Goal: Task Accomplishment & Management: Use online tool/utility

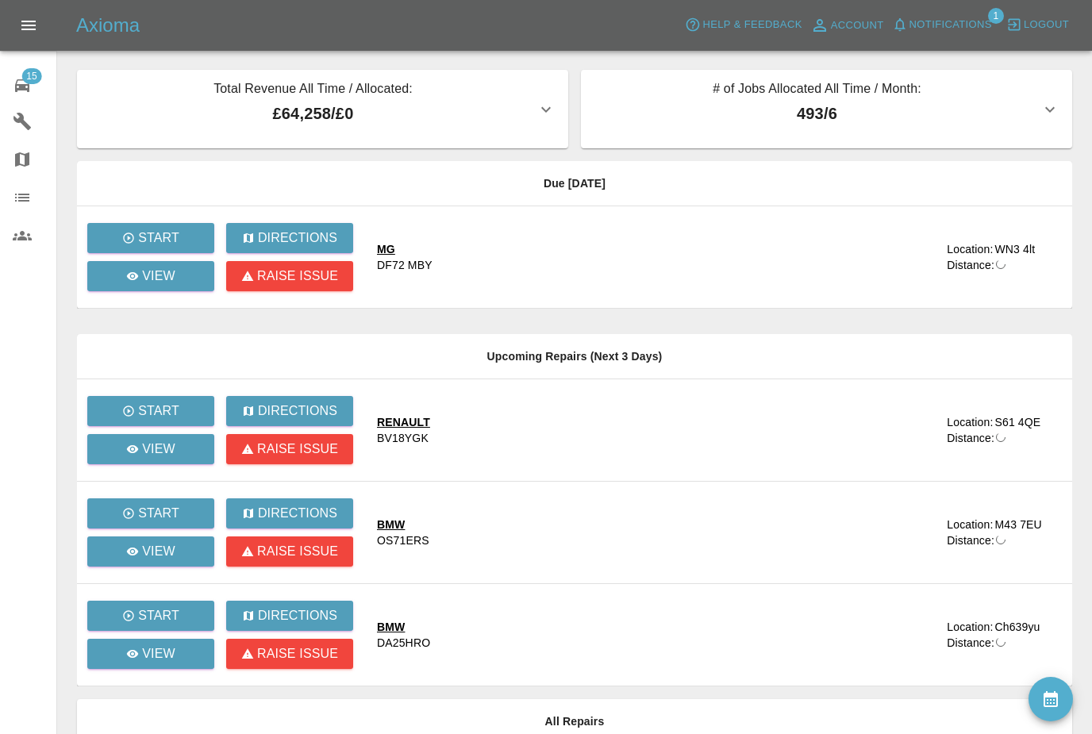
click at [567, 330] on div "Due [DATE] Start Directions View Raise issue MG DF72 MBY Location: WN3 4lt Dist…" at bounding box center [574, 423] width 995 height 525
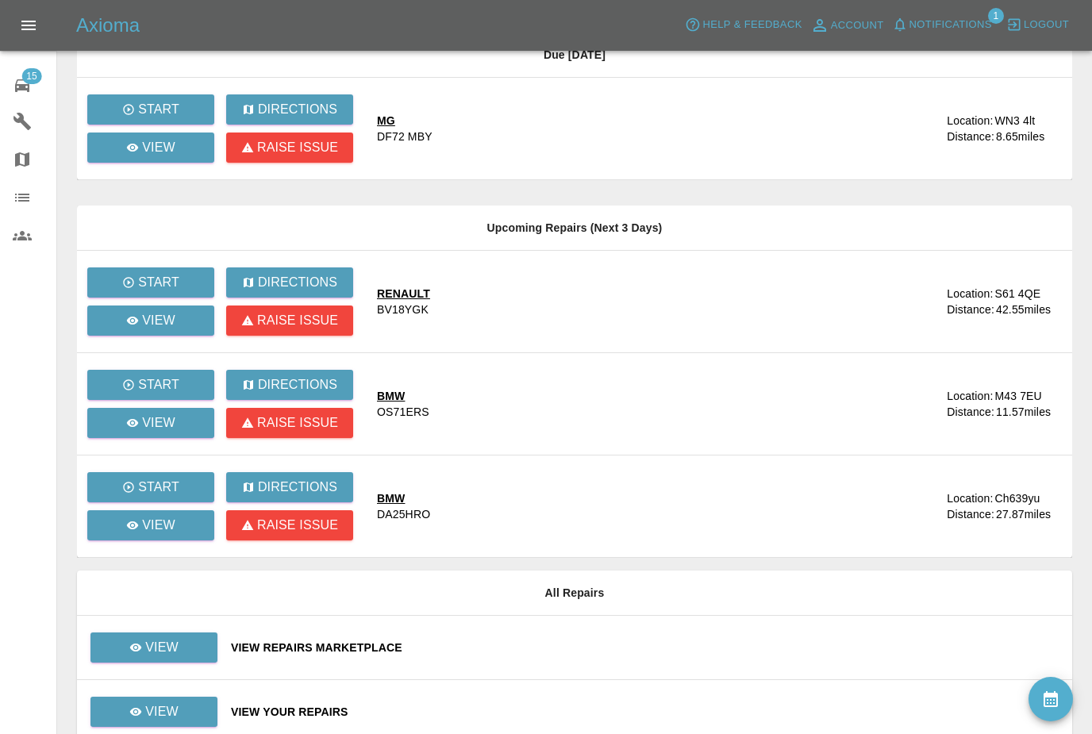
scroll to position [152, 0]
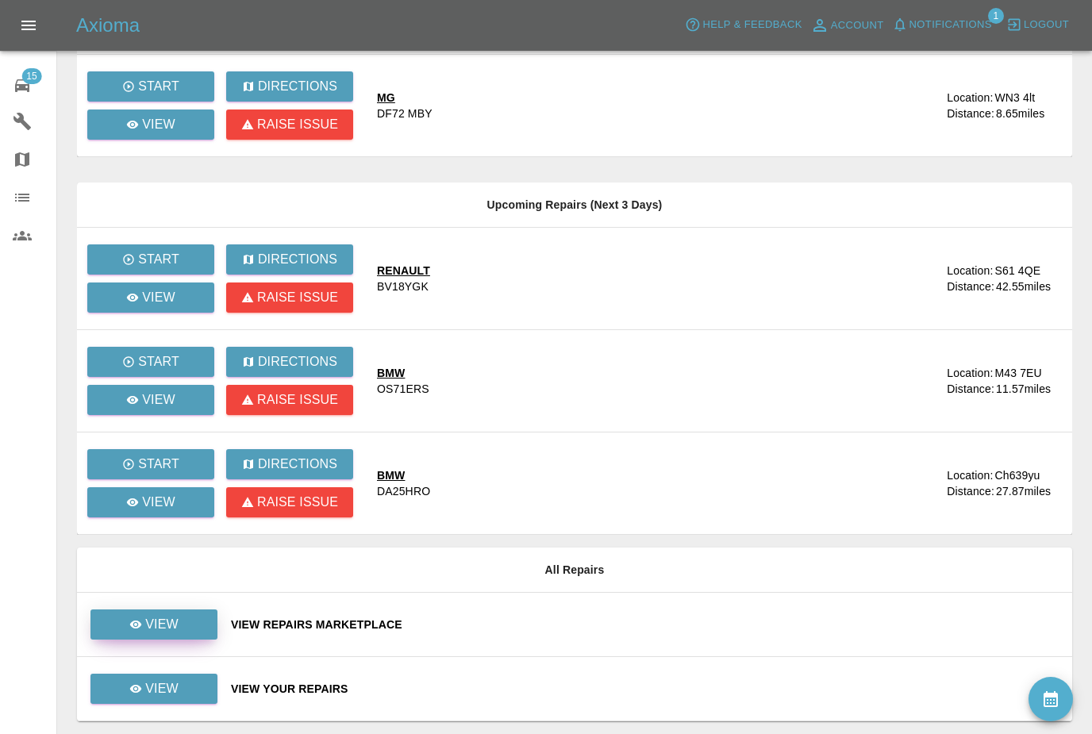
click at [140, 622] on icon at bounding box center [135, 624] width 13 height 13
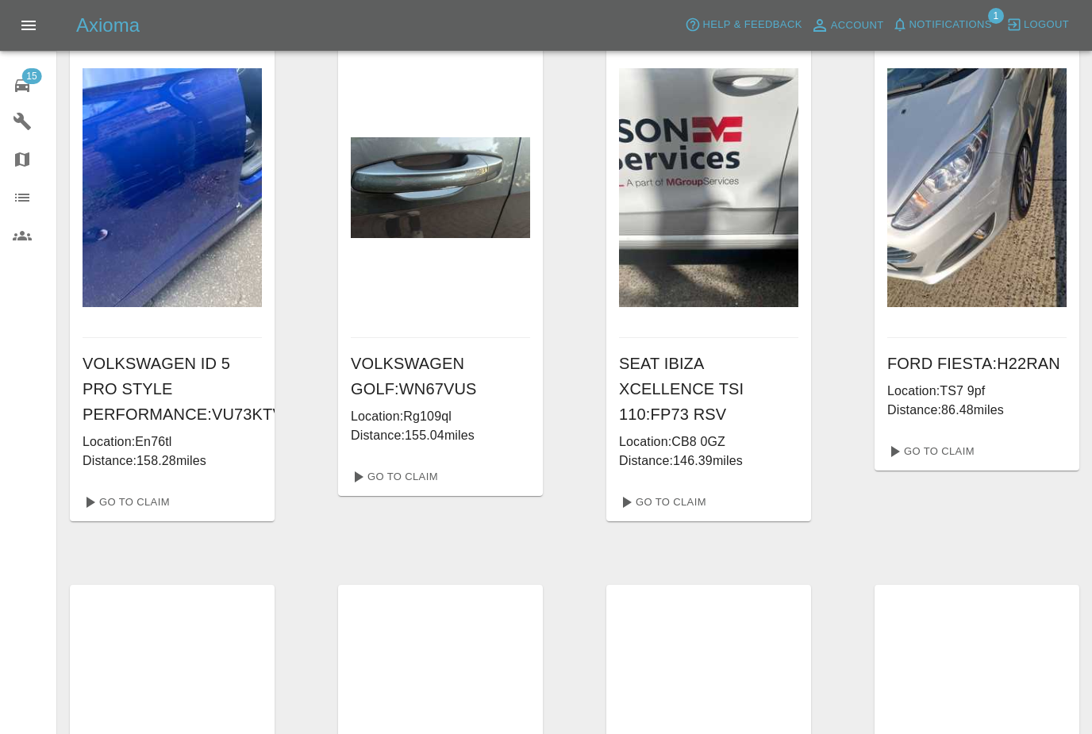
scroll to position [579, 0]
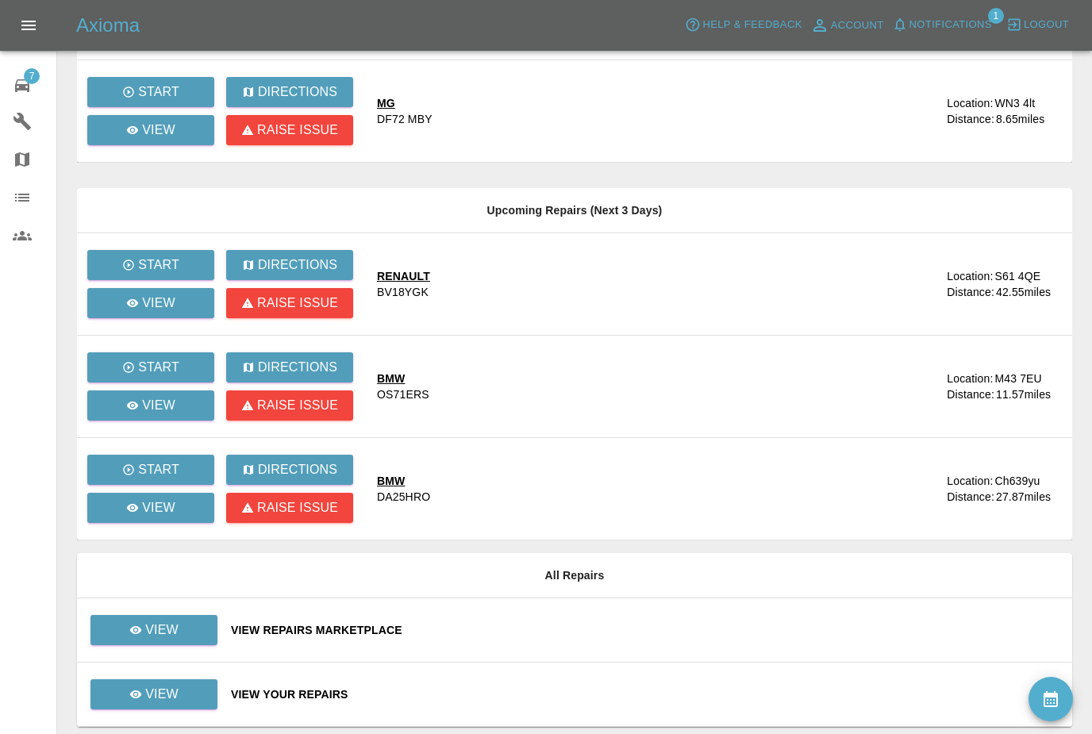
scroll to position [152, 0]
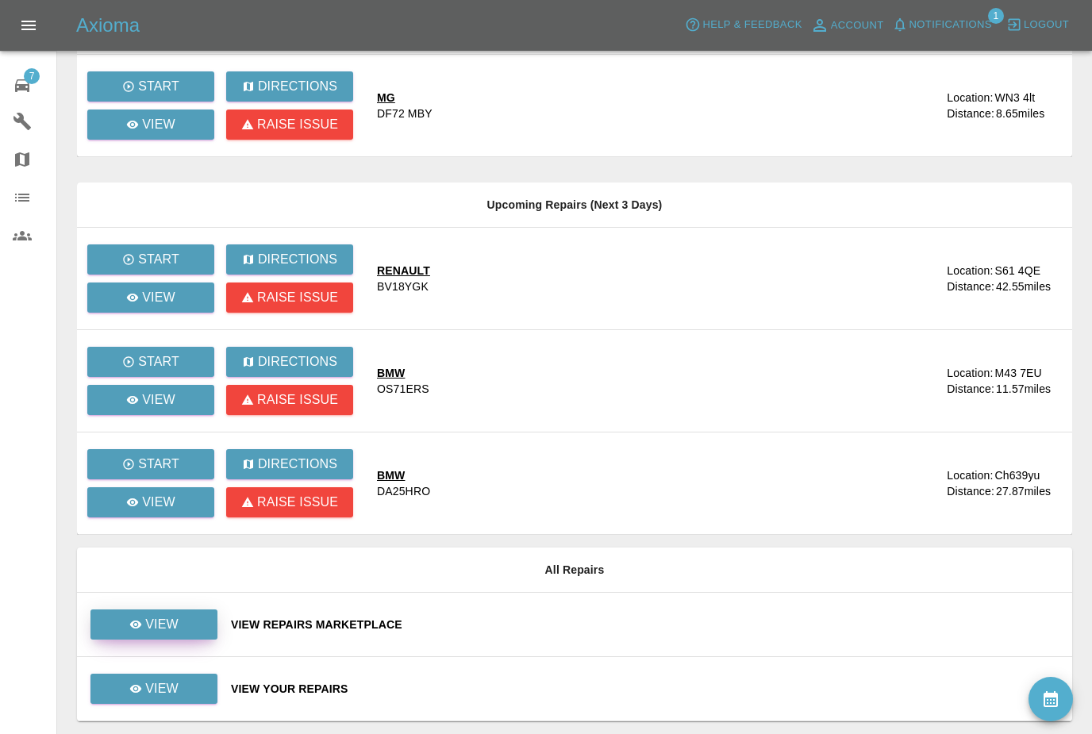
click at [157, 623] on p "View" at bounding box center [161, 624] width 33 height 19
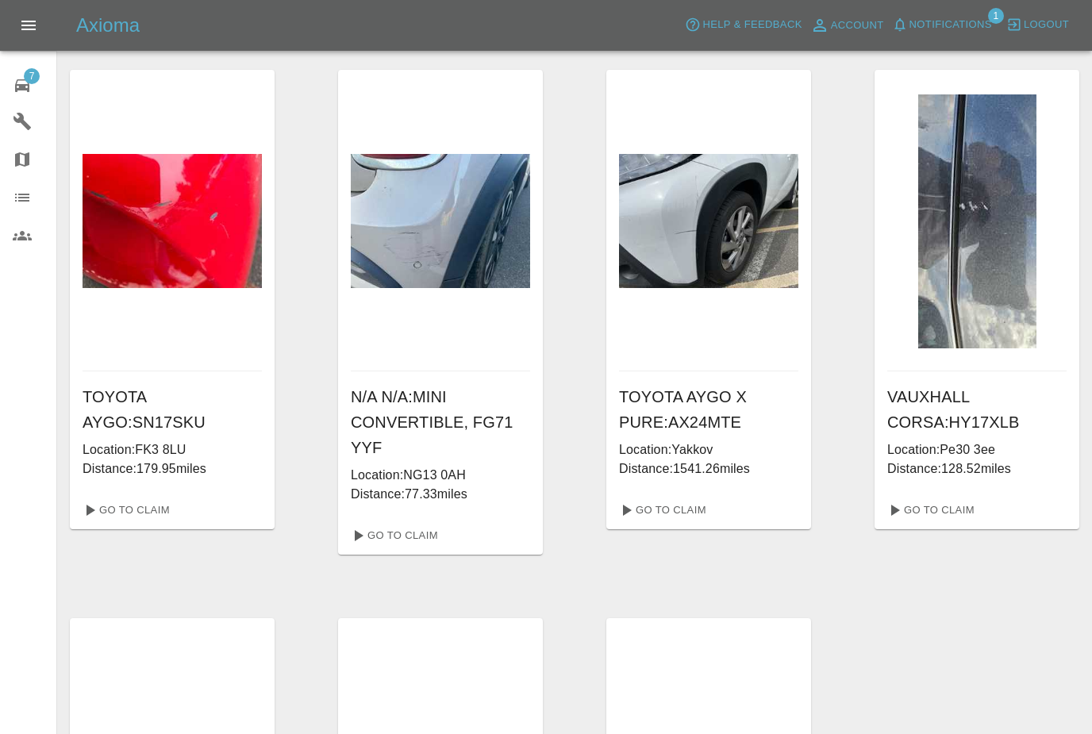
click at [25, 74] on span "7" at bounding box center [32, 76] width 16 height 16
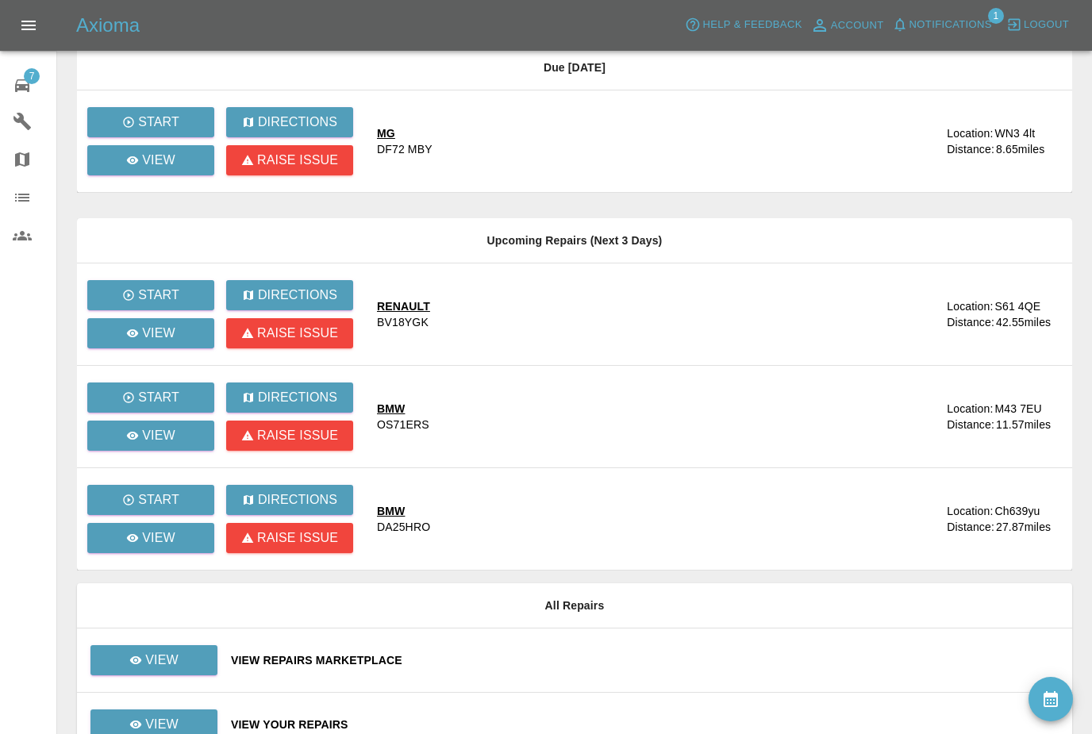
scroll to position [120, 0]
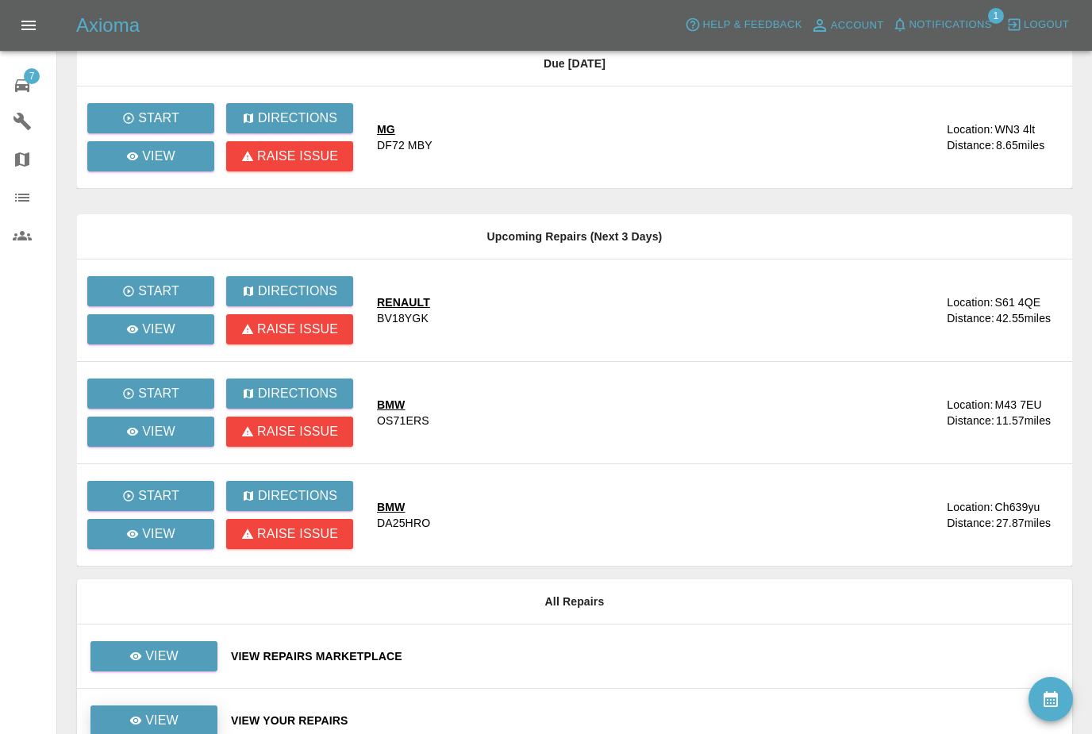
click at [165, 718] on p "View" at bounding box center [161, 720] width 33 height 19
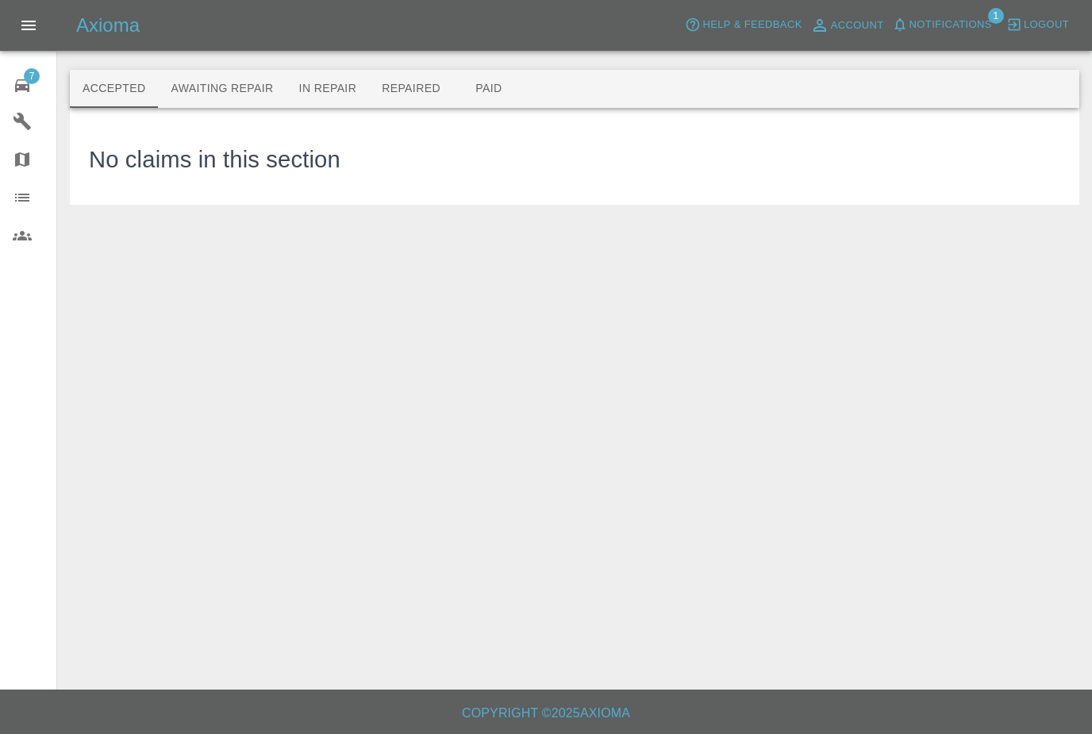
click at [205, 80] on button "Awaiting Repair" at bounding box center [222, 89] width 128 height 38
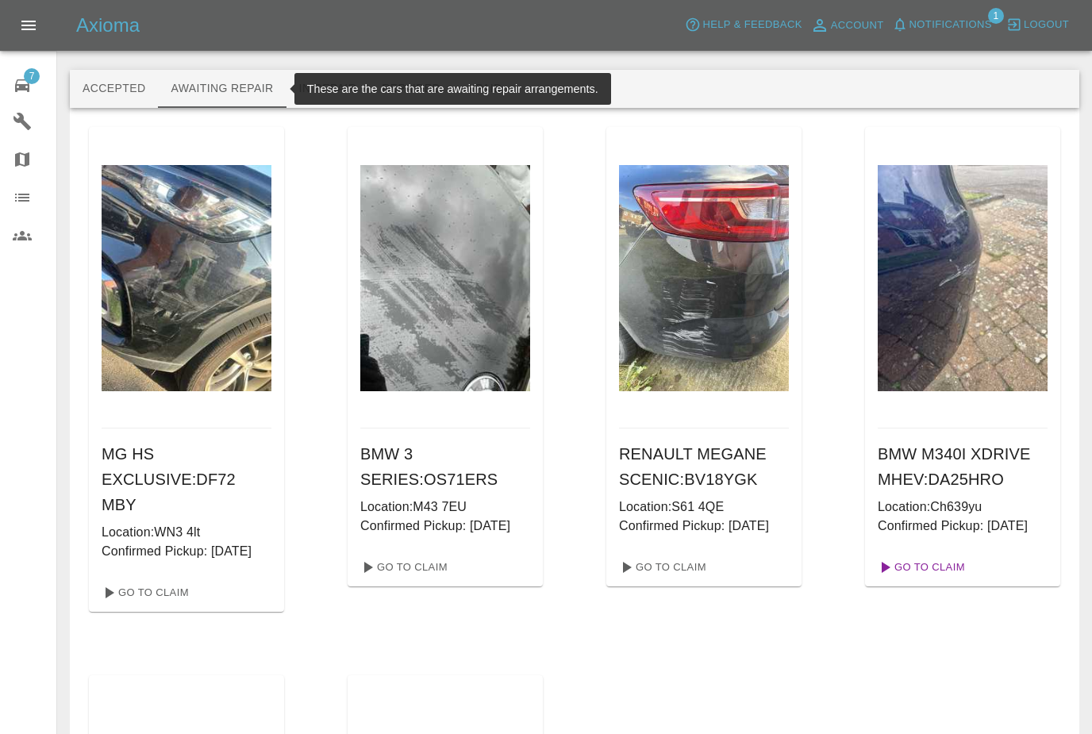
click at [927, 578] on link "Go To Claim" at bounding box center [920, 567] width 98 height 25
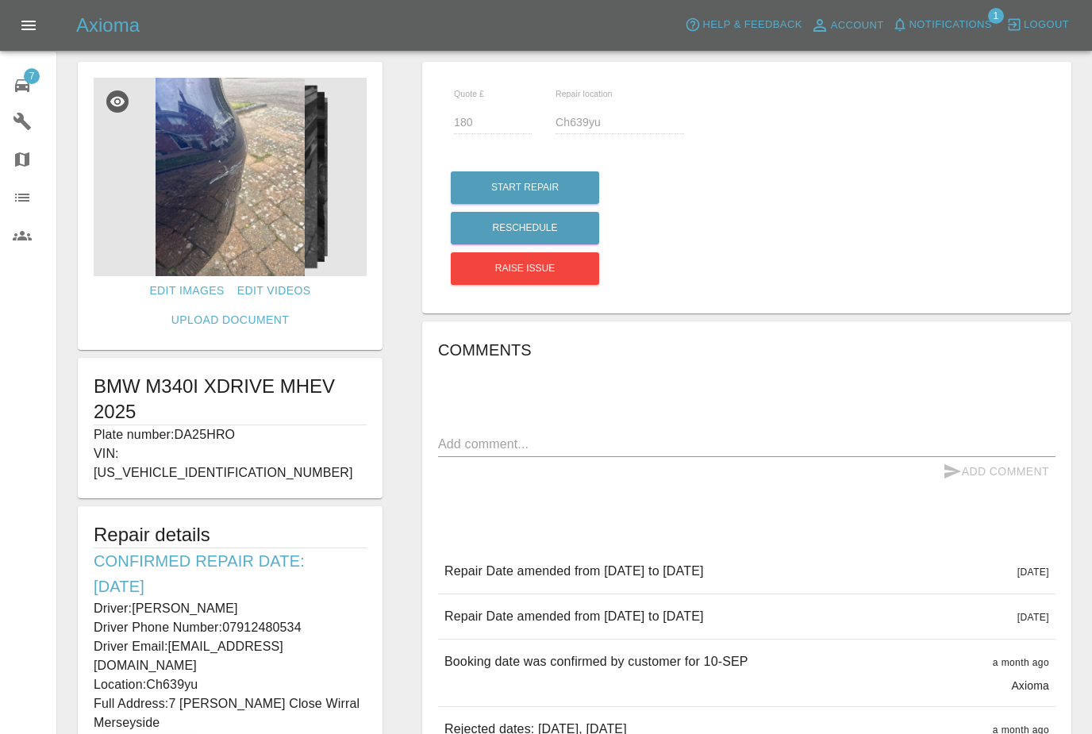
scroll to position [43, 0]
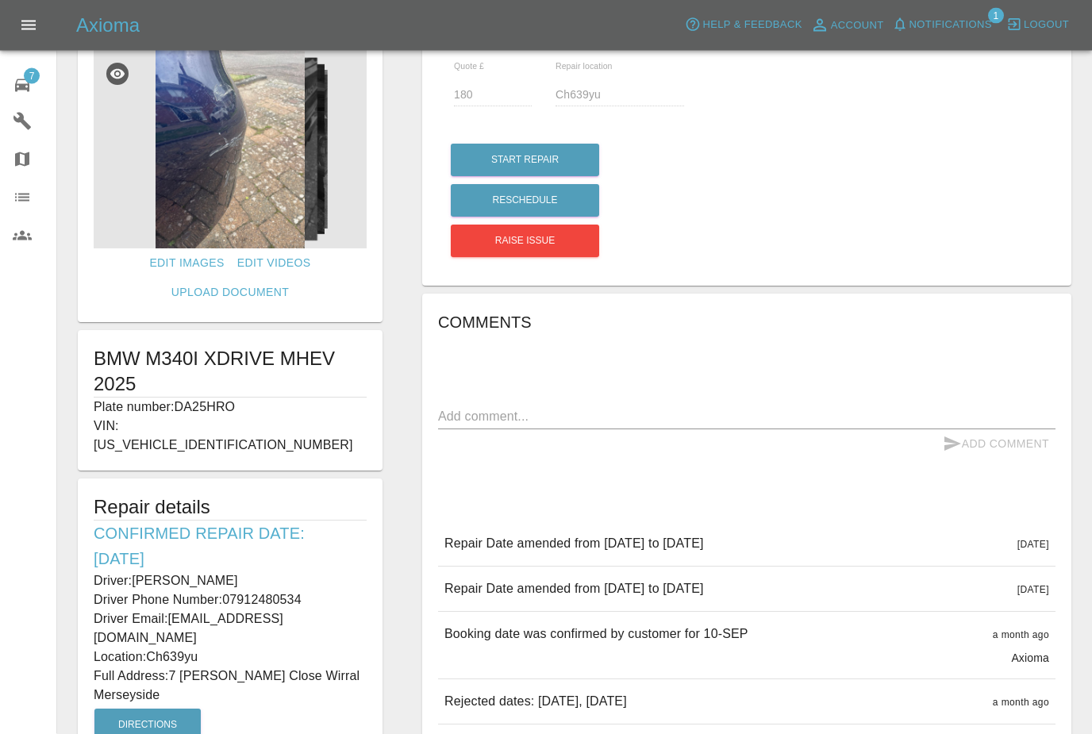
click at [43, 419] on div "7 Repair home Garages Map Organization Users" at bounding box center [28, 367] width 57 height 734
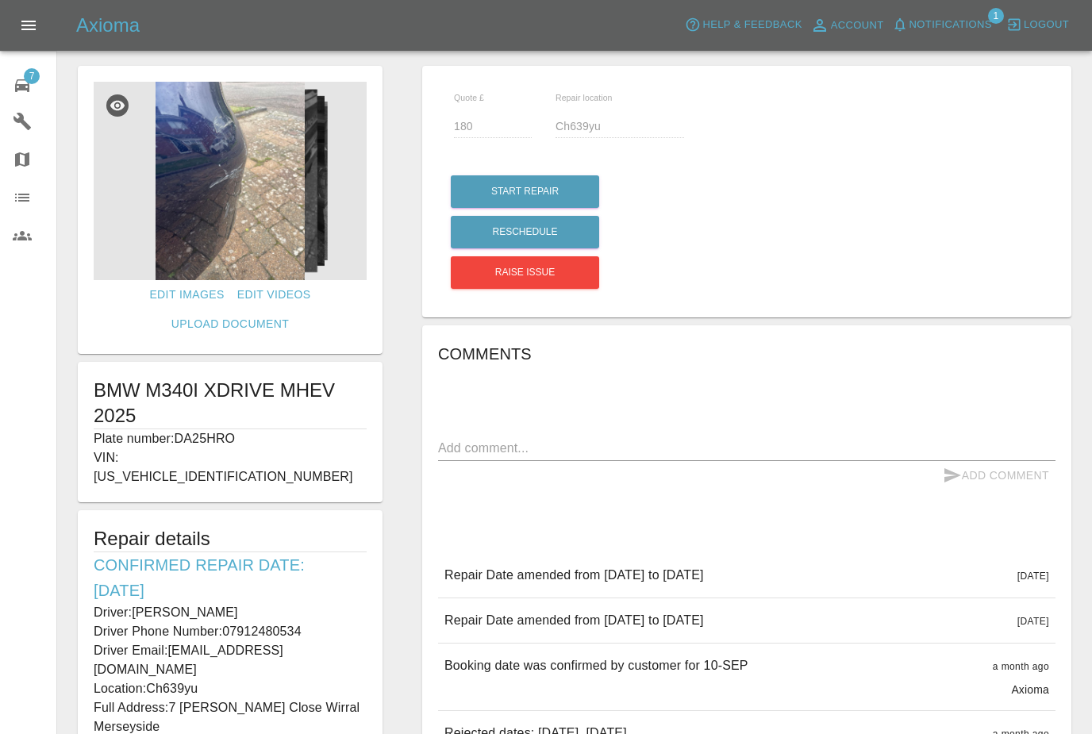
scroll to position [0, 0]
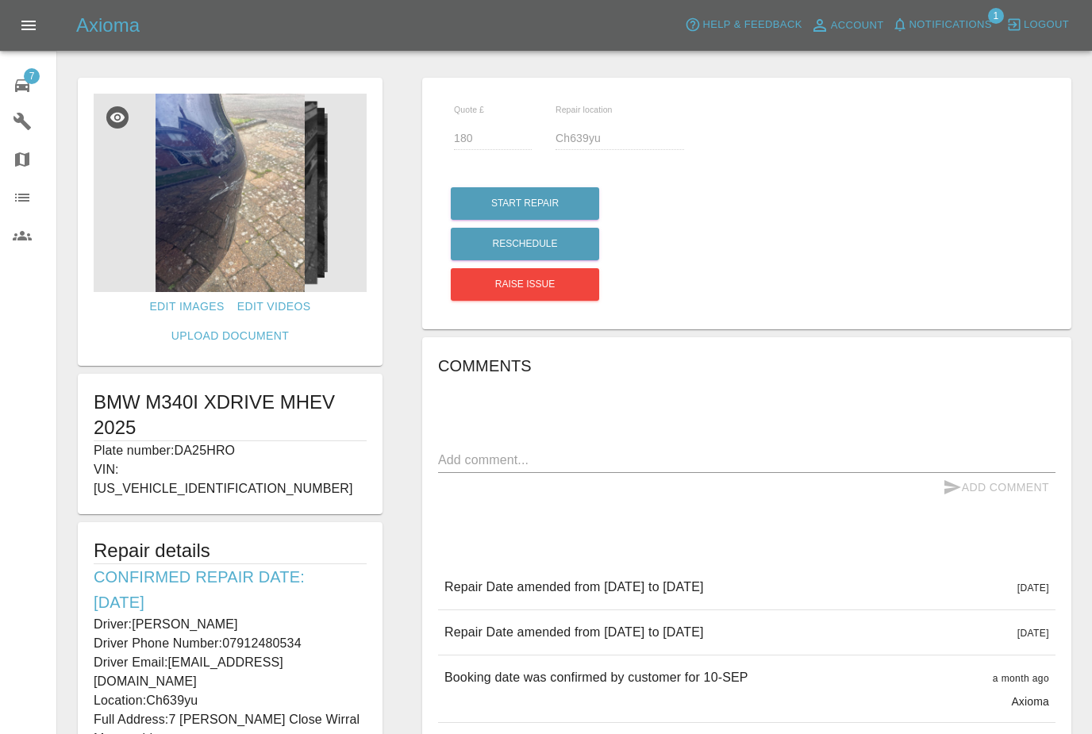
click at [251, 216] on img at bounding box center [230, 193] width 273 height 198
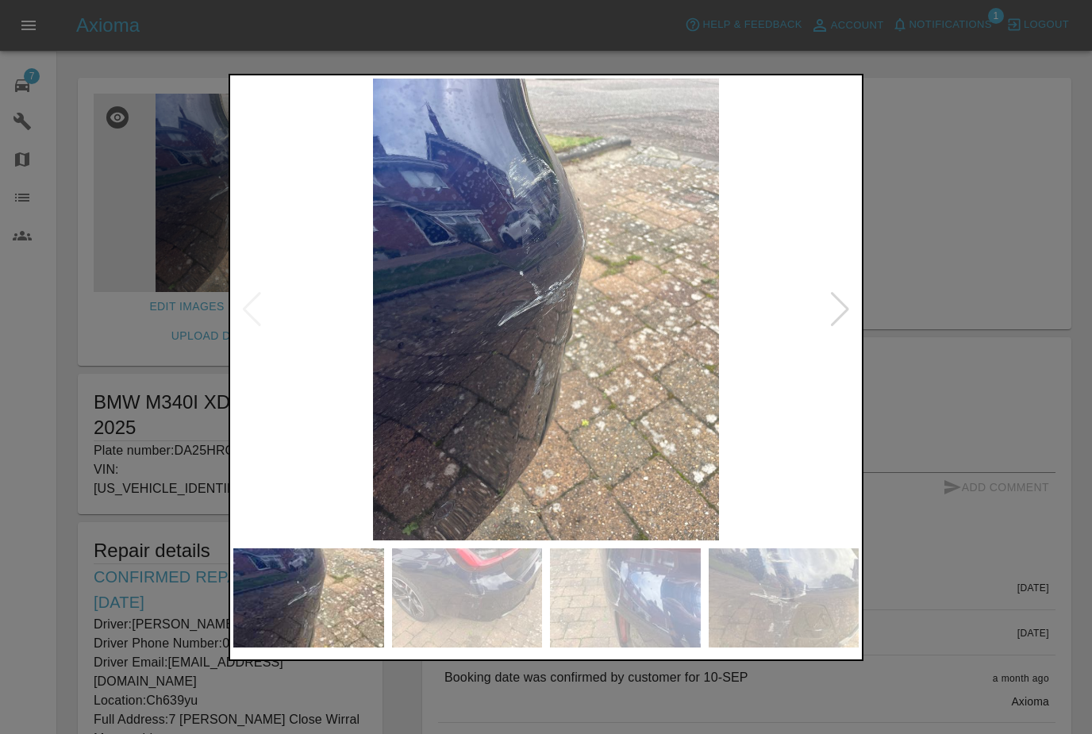
click at [827, 306] on img at bounding box center [545, 310] width 625 height 462
click at [966, 234] on div at bounding box center [546, 367] width 1092 height 734
